Goal: Task Accomplishment & Management: Complete application form

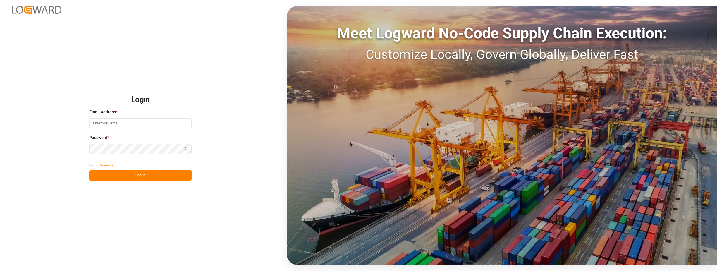
type input "[PERSON_NAME][EMAIL_ADDRESS][DOMAIN_NAME]"
click at [162, 176] on button "Log In" at bounding box center [140, 175] width 102 height 10
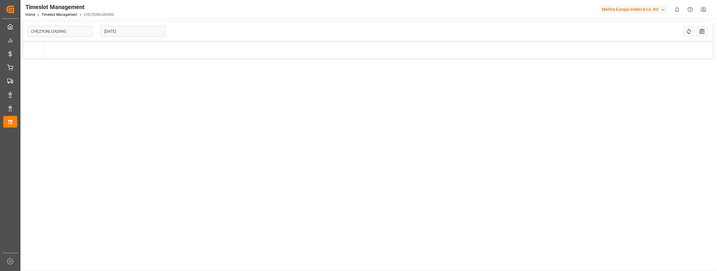
type input "Chezy Unloading"
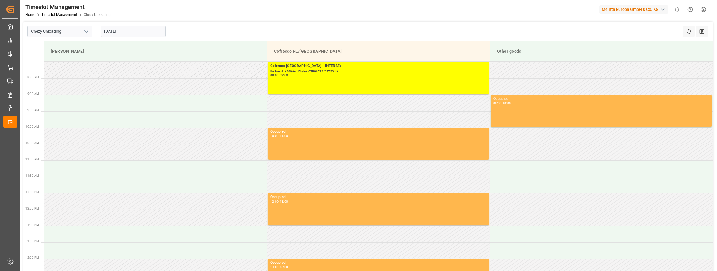
click at [111, 32] on input "[DATE]" at bounding box center [133, 31] width 65 height 11
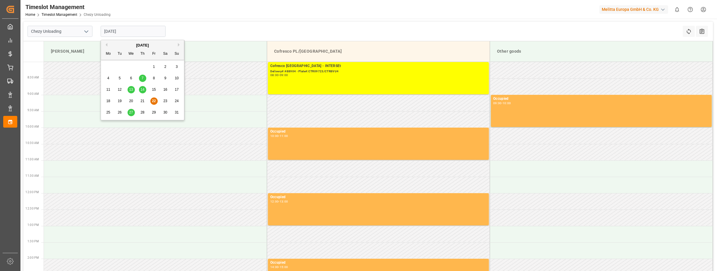
click at [134, 111] on div "27" at bounding box center [130, 112] width 7 height 7
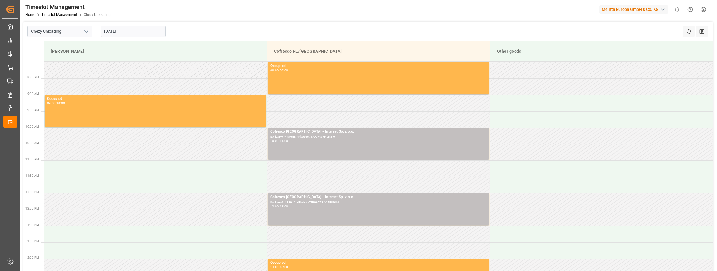
click at [113, 31] on input "[DATE]" at bounding box center [133, 31] width 65 height 11
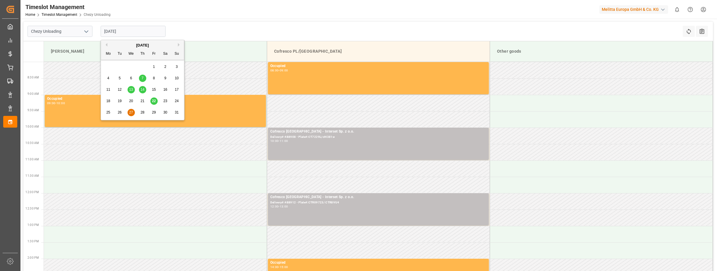
click at [142, 114] on span "28" at bounding box center [142, 112] width 4 height 4
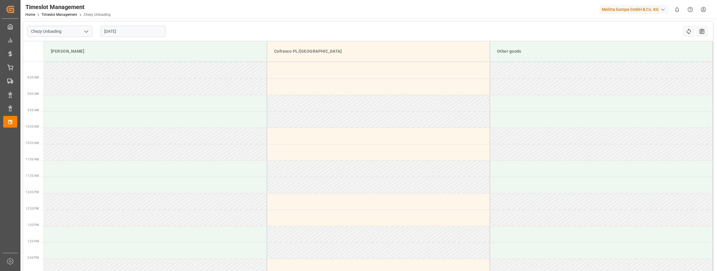
click at [109, 33] on input "[DATE]" at bounding box center [133, 31] width 65 height 11
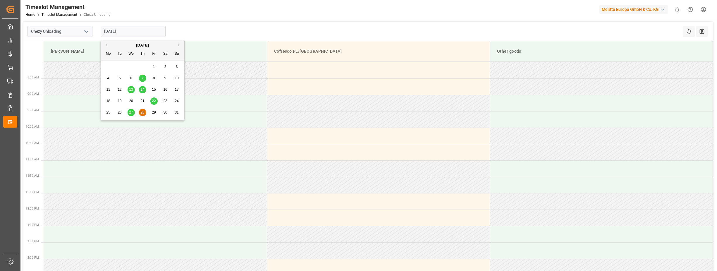
click at [130, 111] on span "27" at bounding box center [131, 112] width 4 height 4
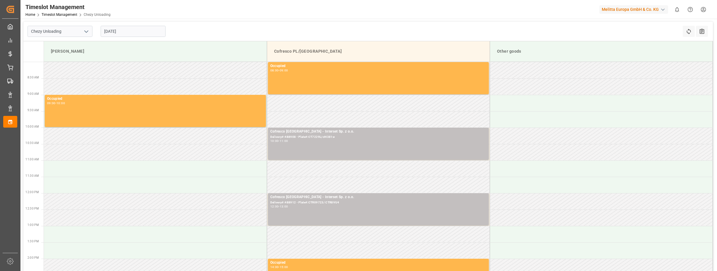
click at [109, 31] on input "[DATE]" at bounding box center [133, 31] width 65 height 11
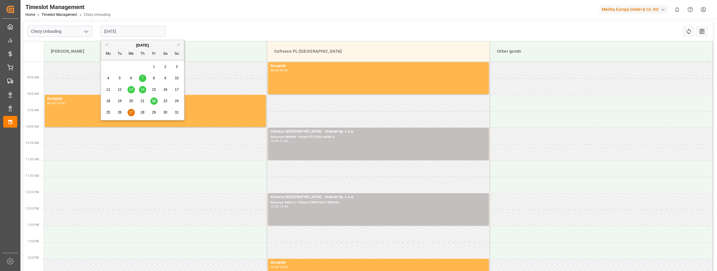
click at [142, 112] on span "28" at bounding box center [142, 112] width 4 height 4
type input "[DATE]"
